Goal: Information Seeking & Learning: Check status

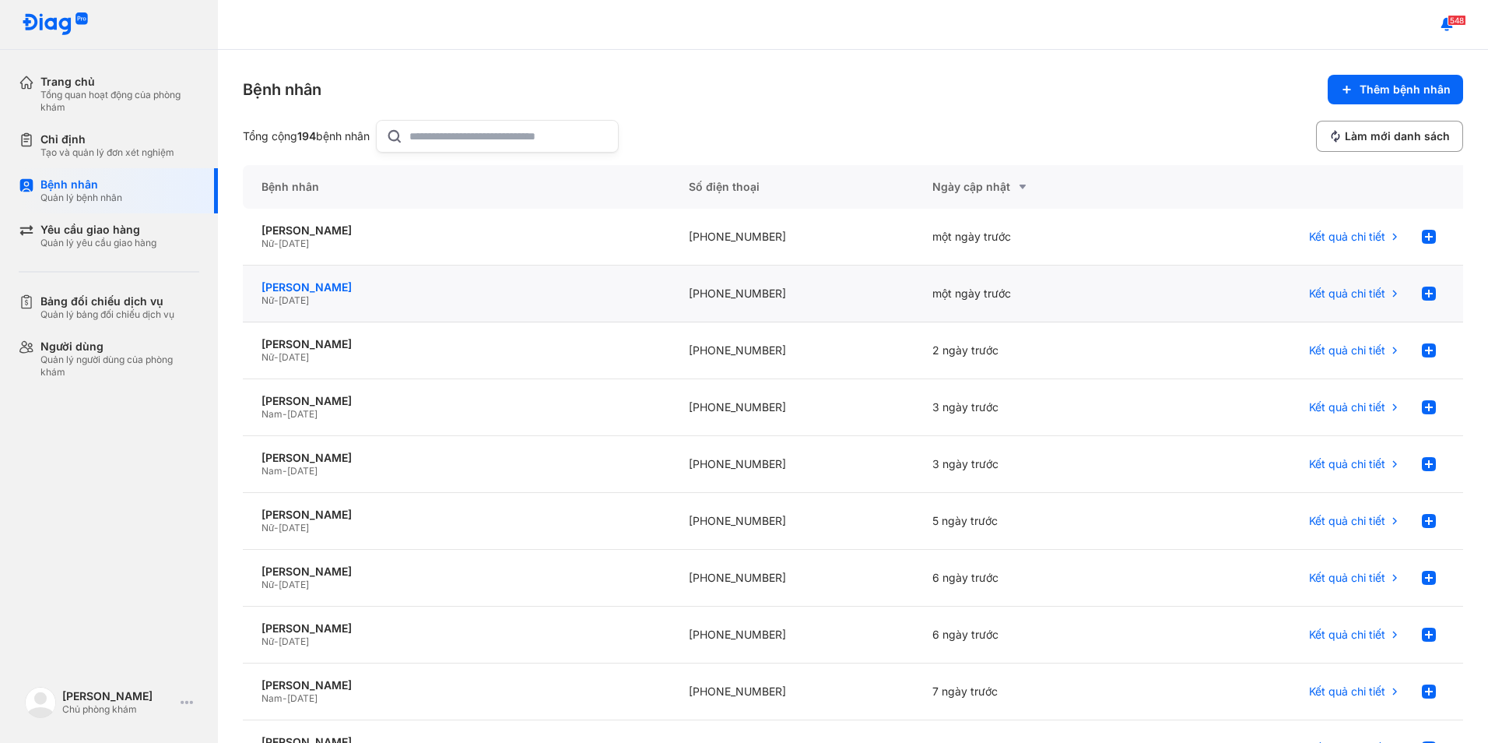
click at [318, 283] on div "[PERSON_NAME]" at bounding box center [457, 287] width 390 height 14
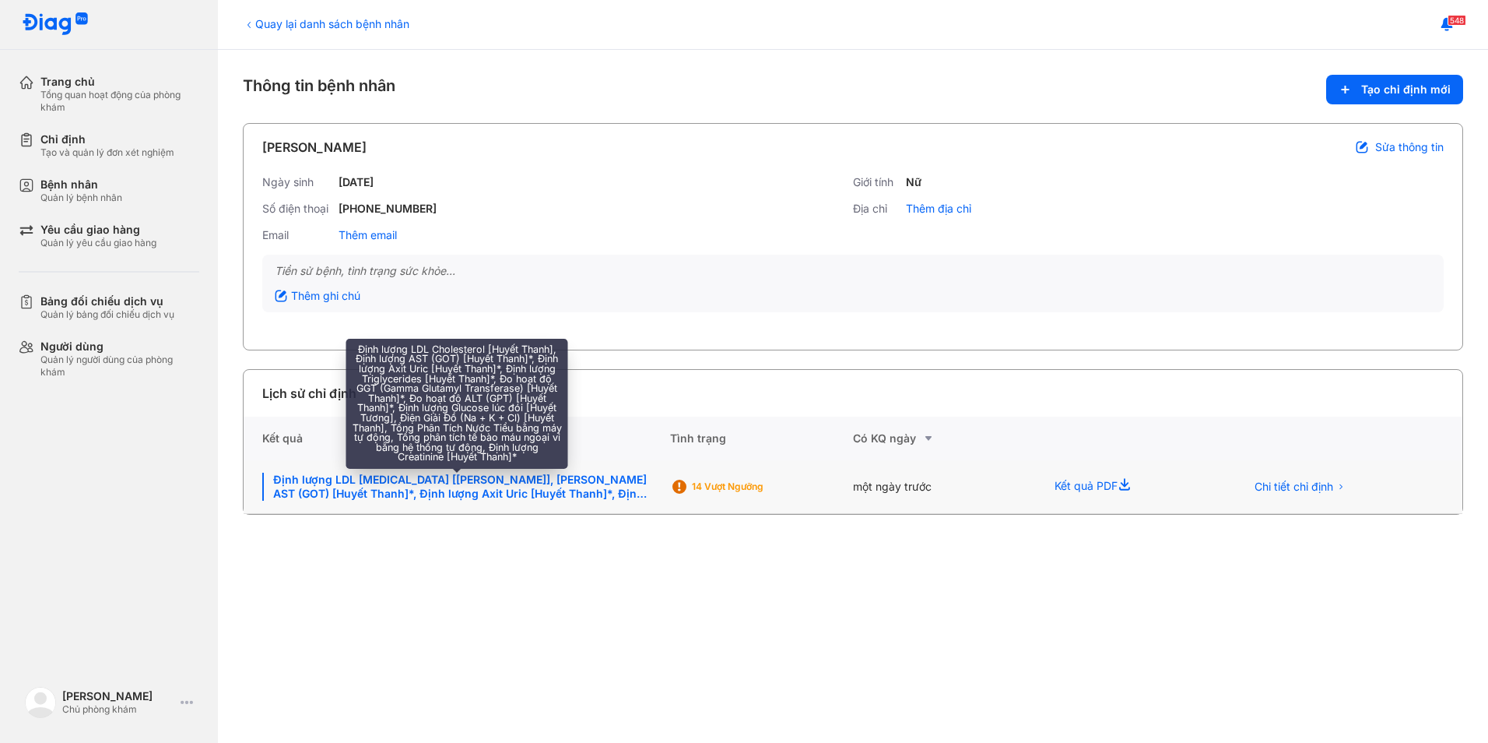
click at [455, 487] on div "Định lượng LDL [MEDICAL_DATA] [[PERSON_NAME]], [PERSON_NAME] AST (GOT) [Huyết T…" at bounding box center [456, 487] width 389 height 28
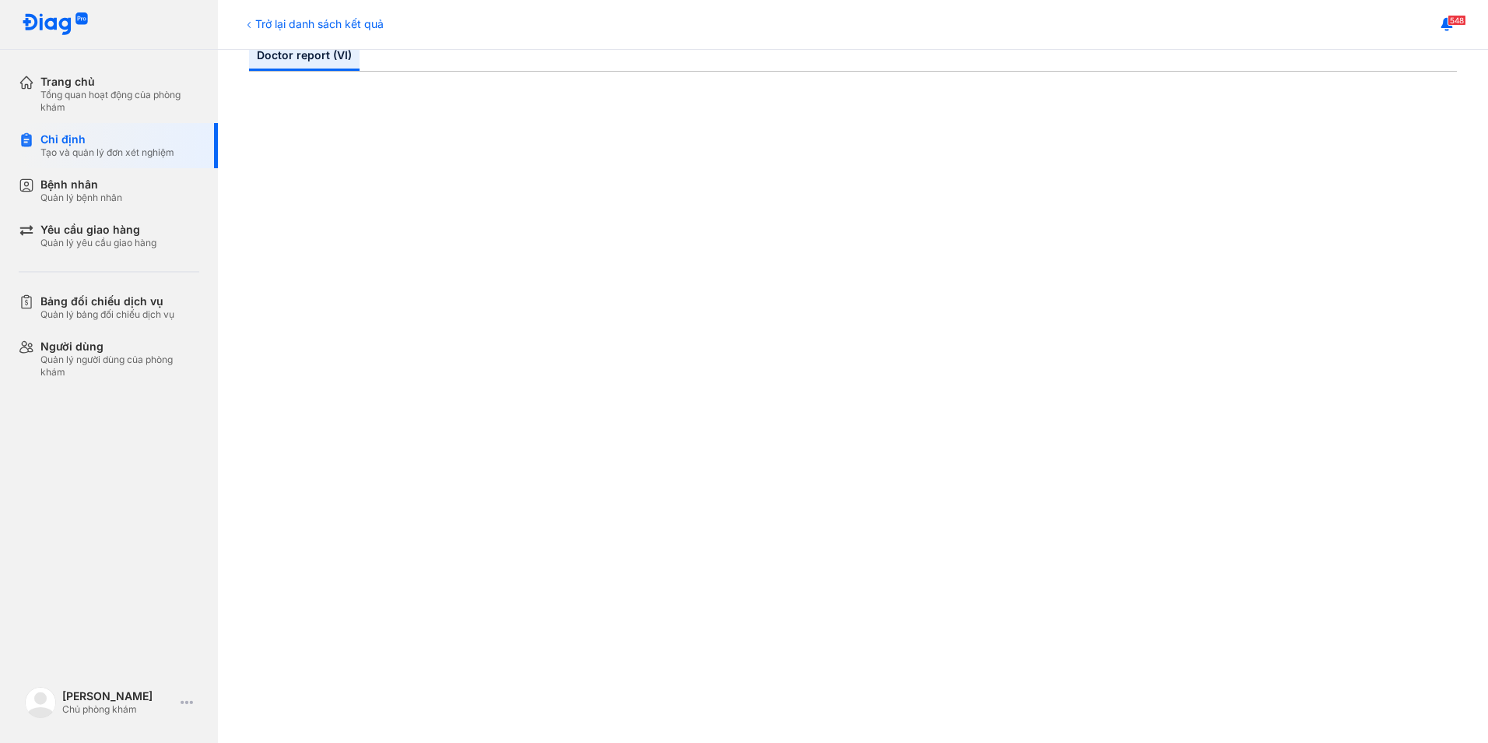
scroll to position [78, 0]
